Goal: Navigation & Orientation: Find specific page/section

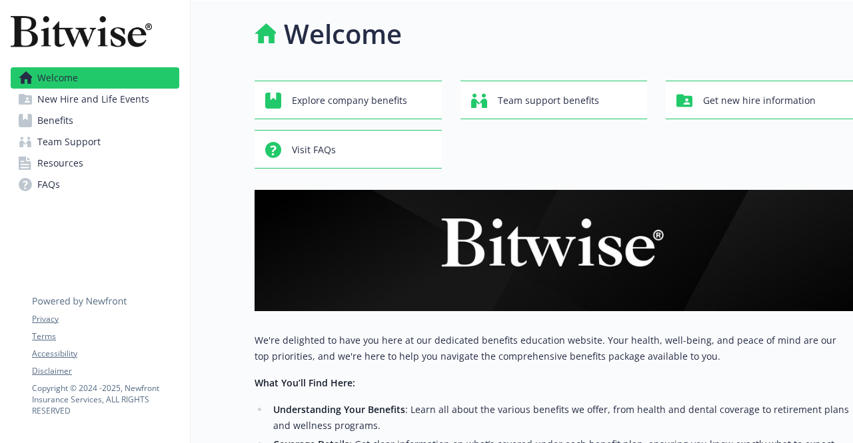
scroll to position [314, 0]
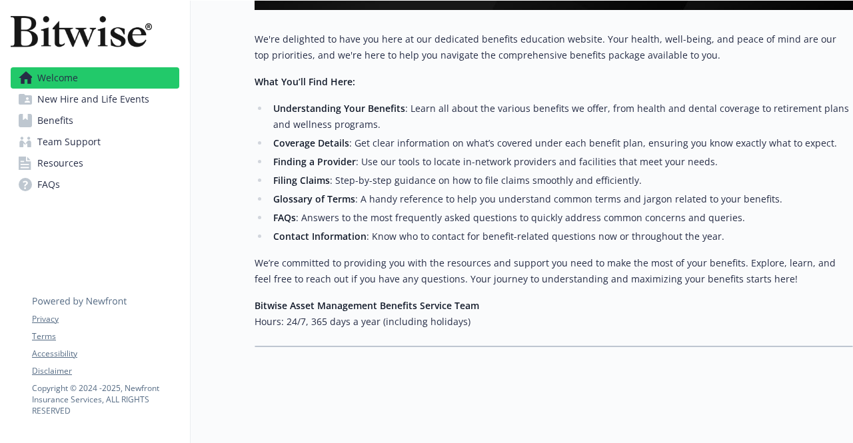
click at [65, 101] on span "New Hire and Life Events" at bounding box center [93, 99] width 112 height 21
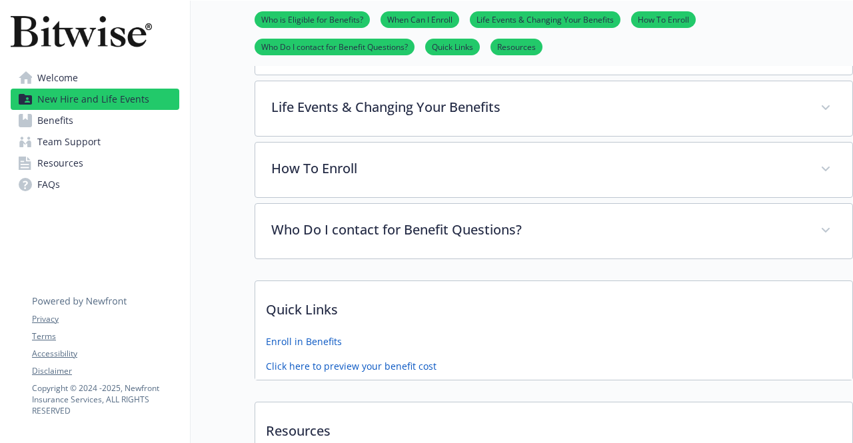
scroll to position [485, 0]
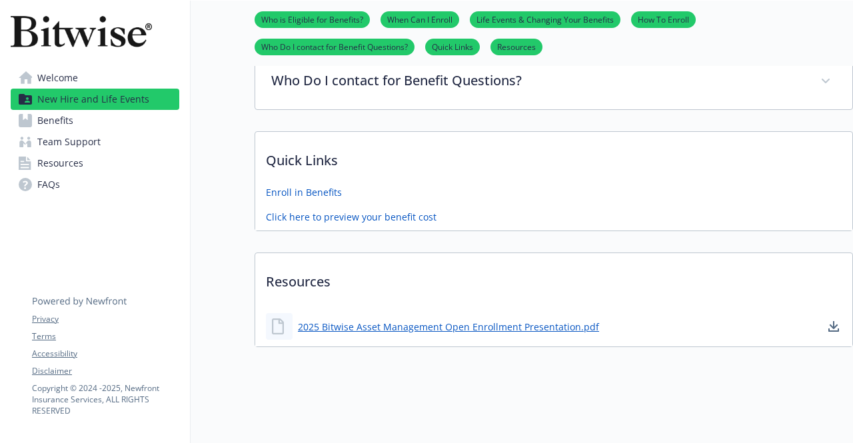
click at [44, 119] on span "Benefits" at bounding box center [55, 120] width 36 height 21
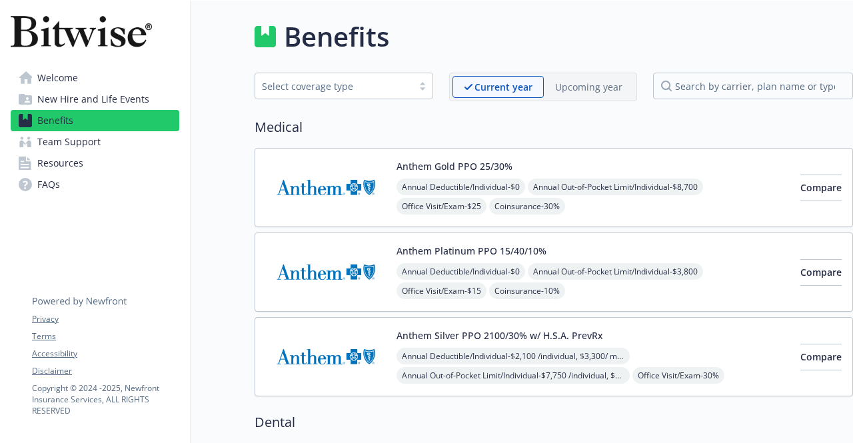
click at [75, 141] on span "Team Support" at bounding box center [68, 141] width 63 height 21
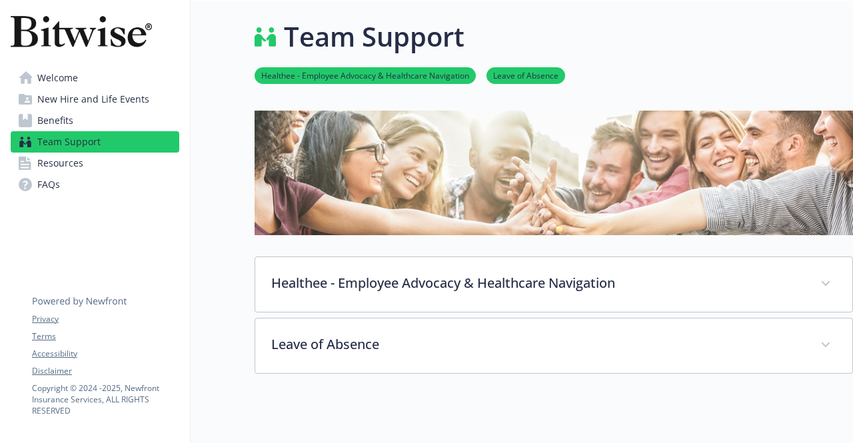
click at [38, 164] on span "Resources" at bounding box center [60, 163] width 46 height 21
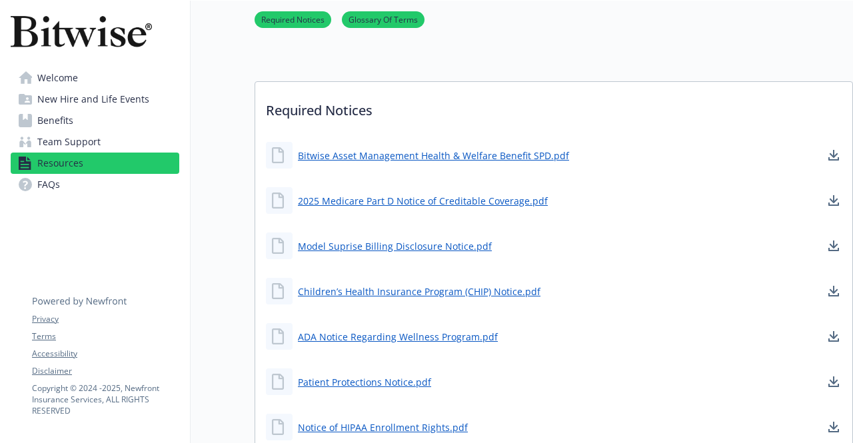
scroll to position [621, 0]
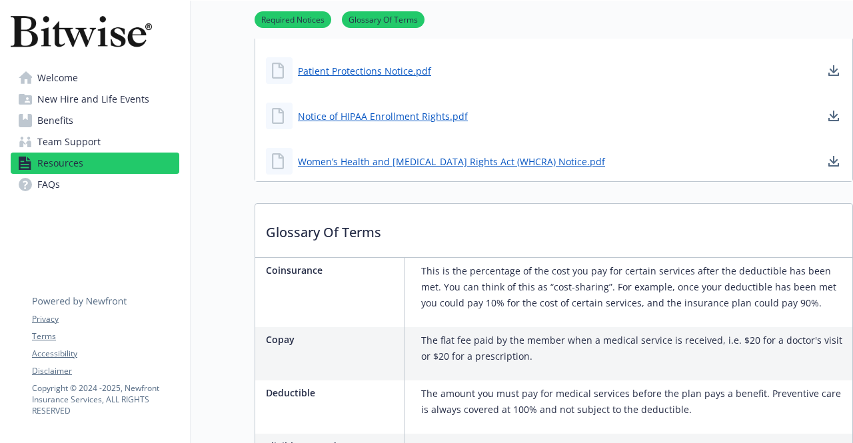
click at [50, 189] on span "FAQs" at bounding box center [48, 184] width 23 height 21
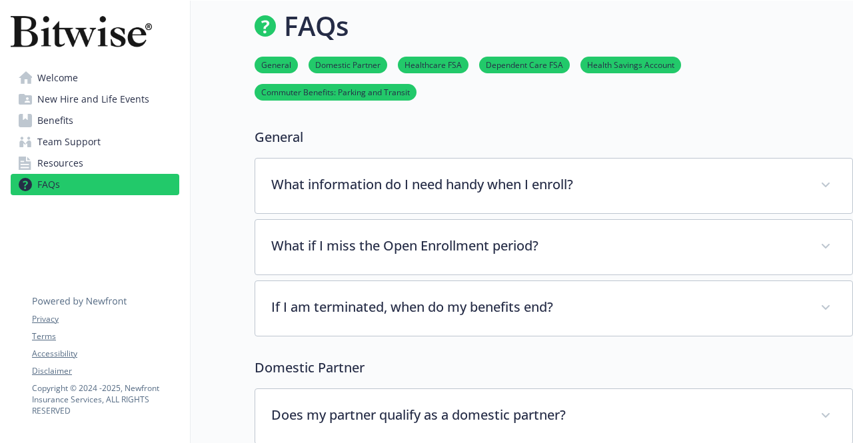
scroll to position [621, 0]
